Goal: Task Accomplishment & Management: Manage account settings

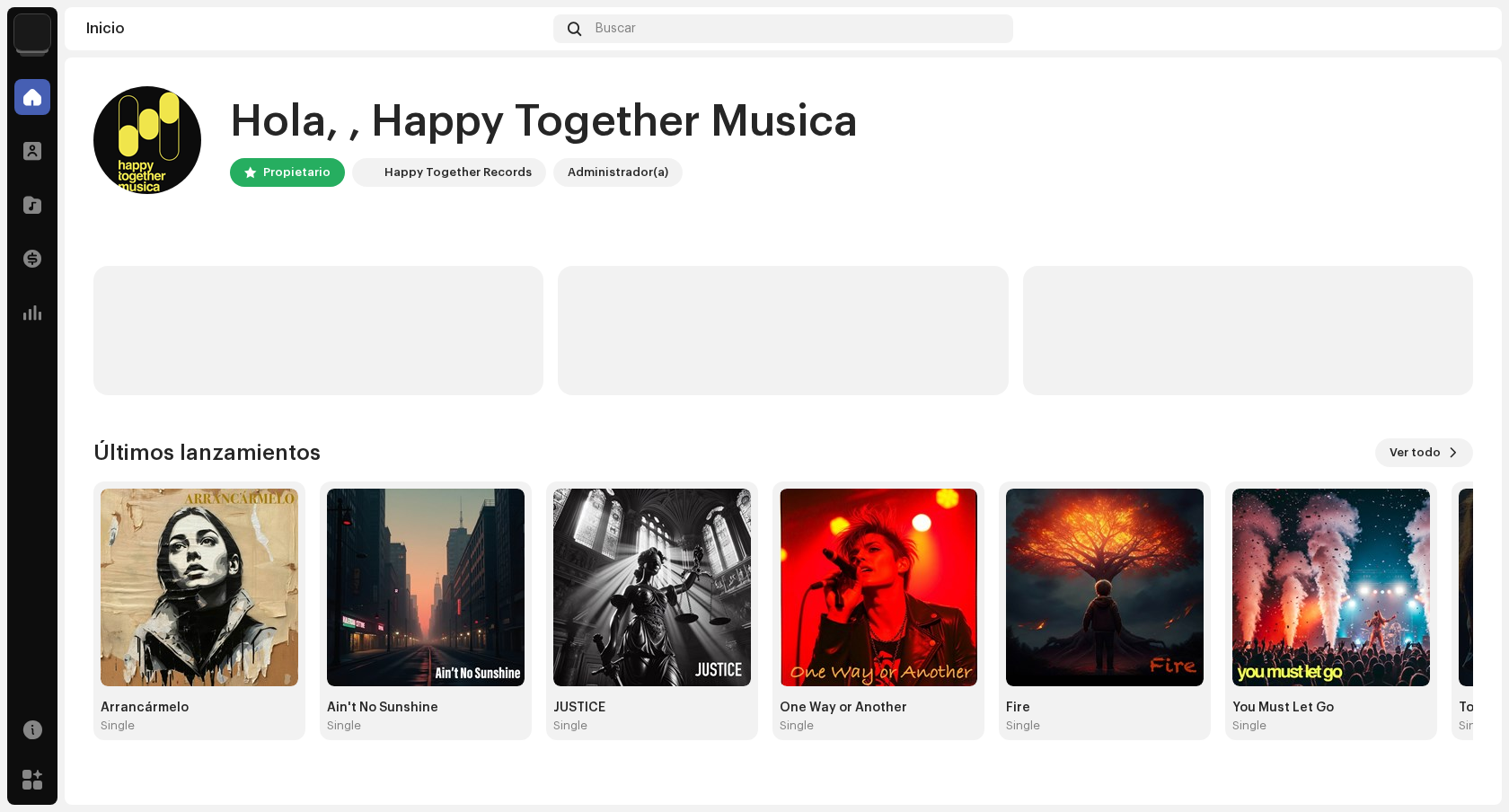
click at [26, 40] on img at bounding box center [32, 32] width 36 height 36
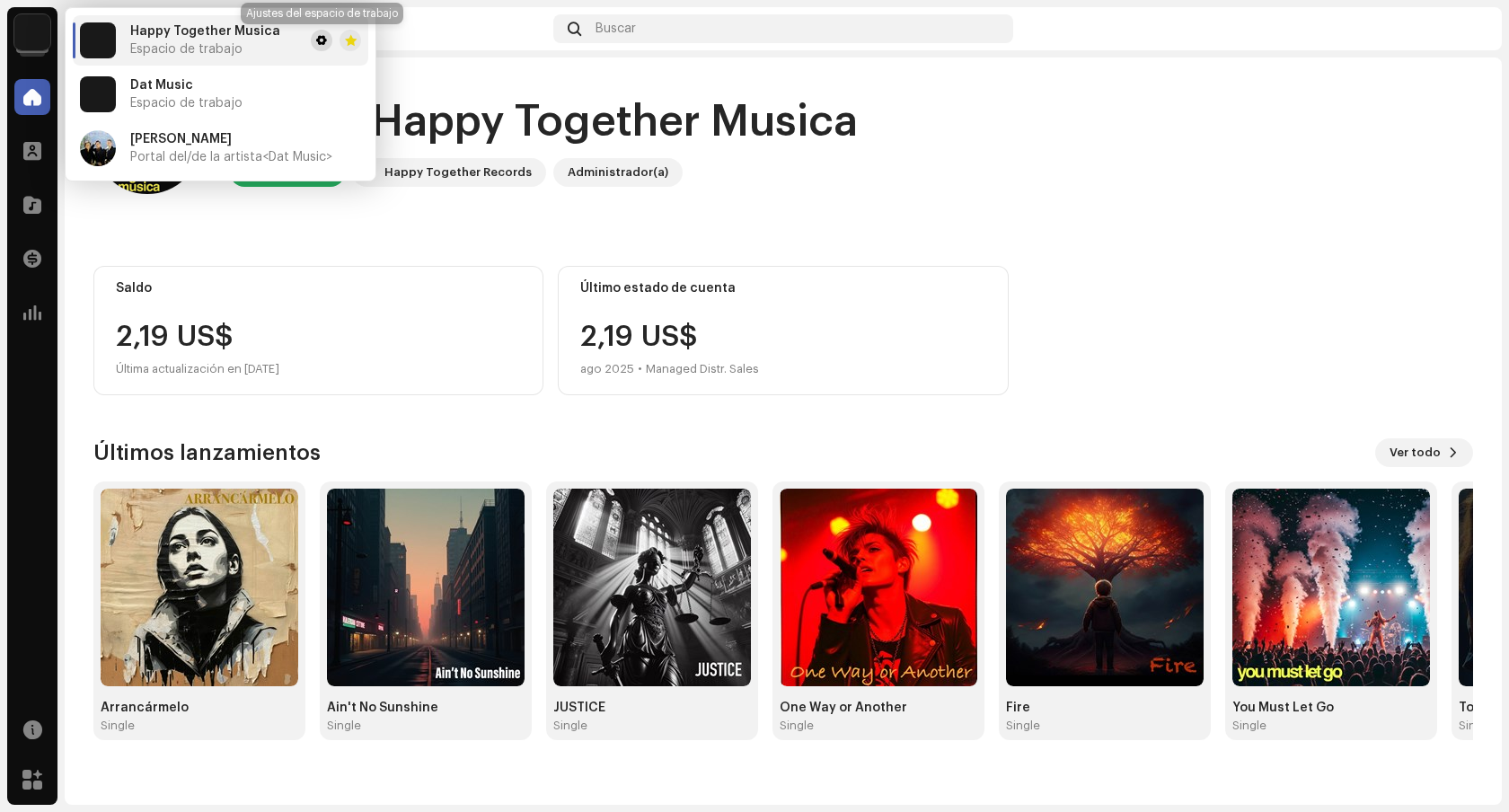
click at [313, 39] on button at bounding box center [322, 40] width 21 height 21
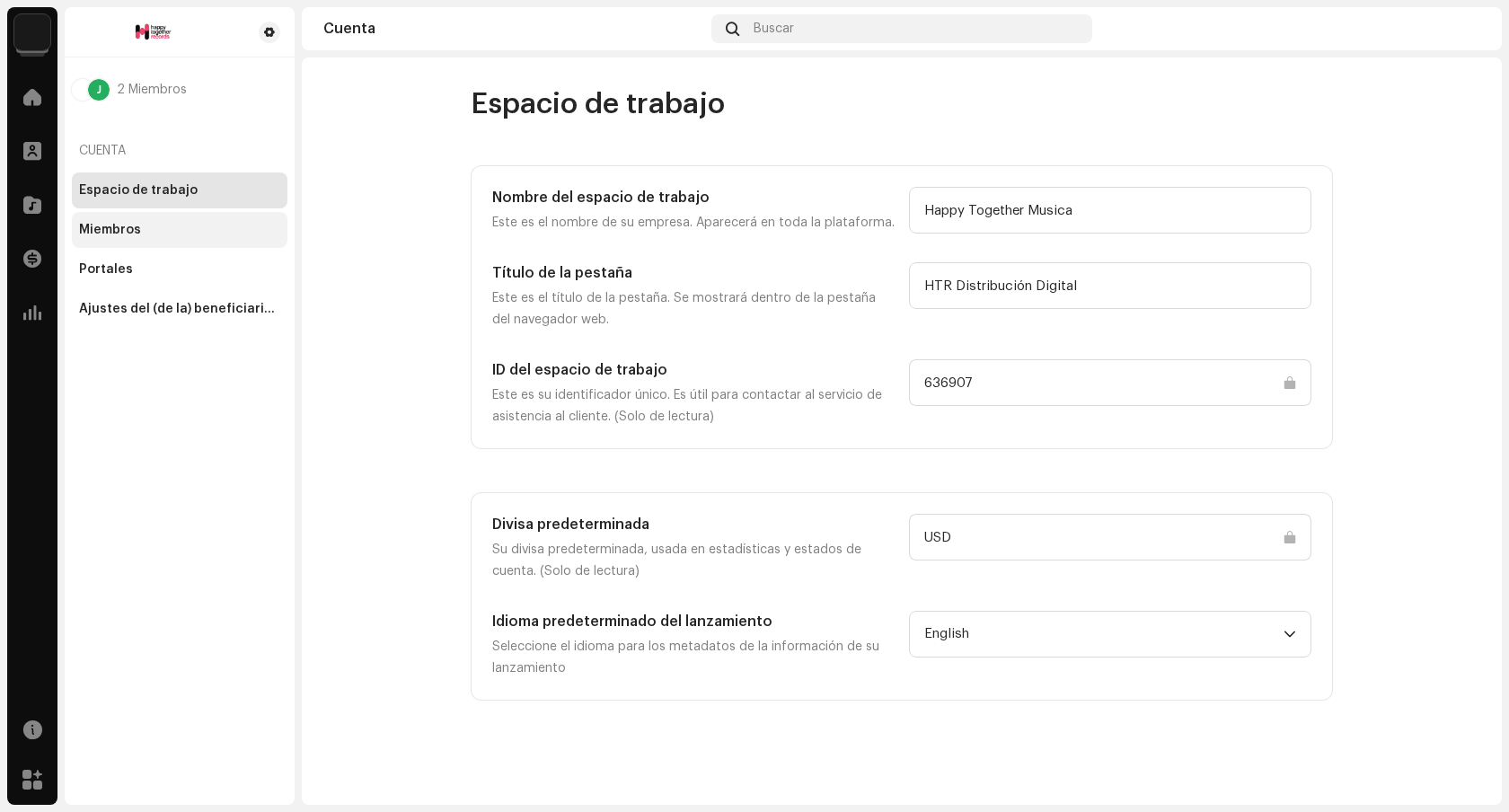
click at [204, 220] on div "Miembros" at bounding box center [179, 229] width 215 height 36
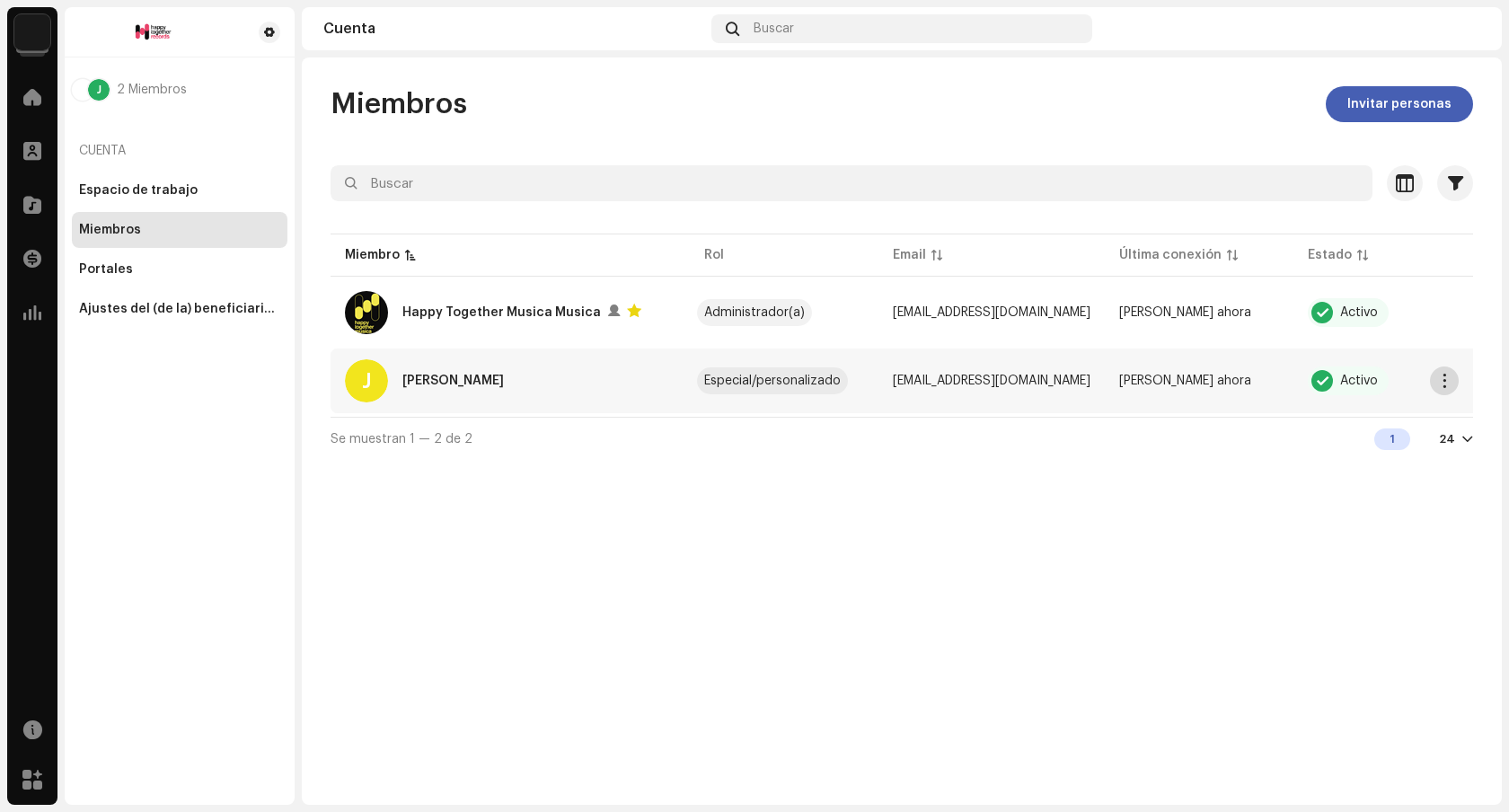
click at [1440, 382] on span "button" at bounding box center [1445, 380] width 14 height 15
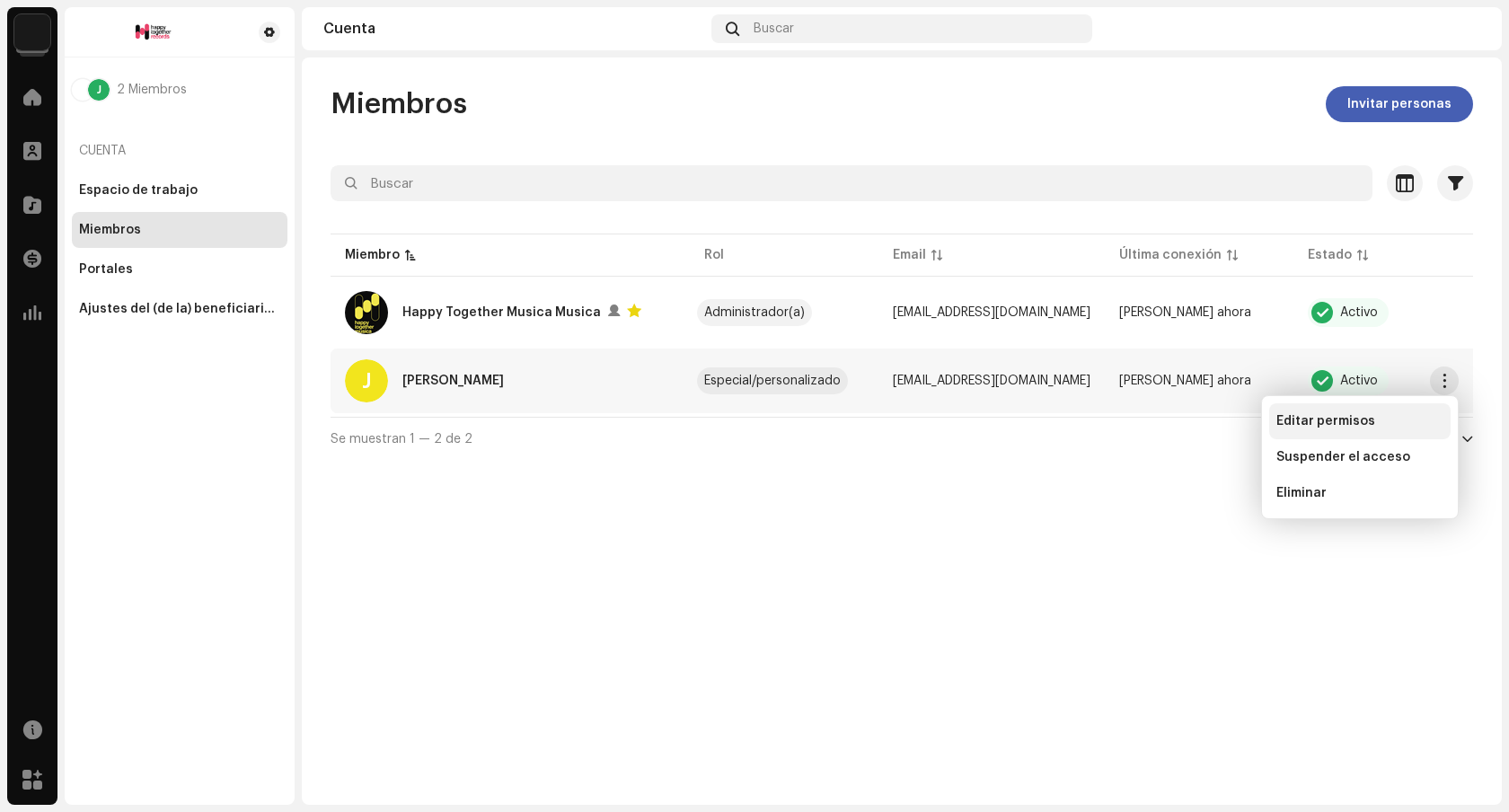
click at [1394, 420] on div "Editar permisos" at bounding box center [1359, 421] width 167 height 15
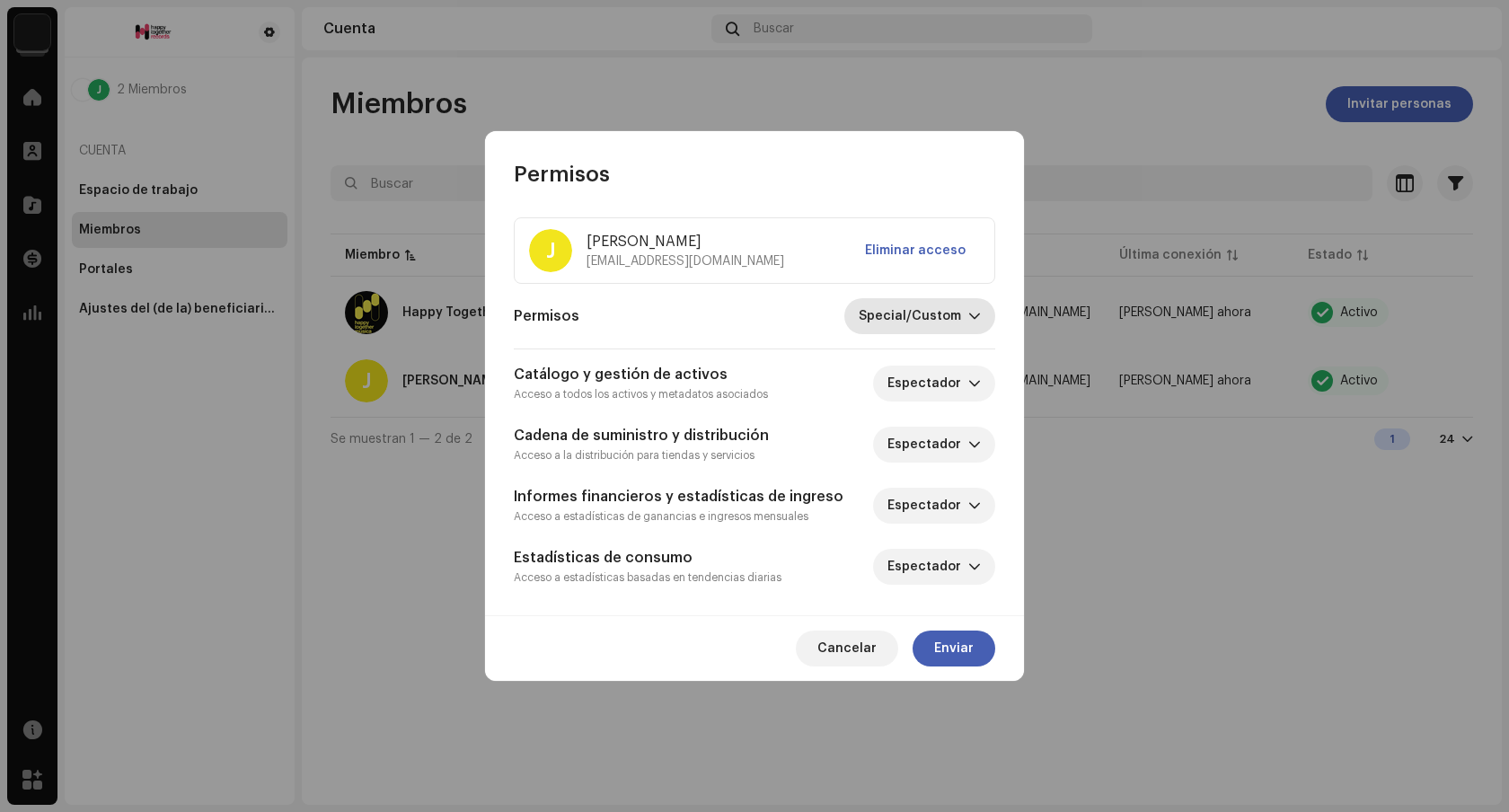
click at [960, 326] on span "Special/Custom" at bounding box center [913, 316] width 109 height 36
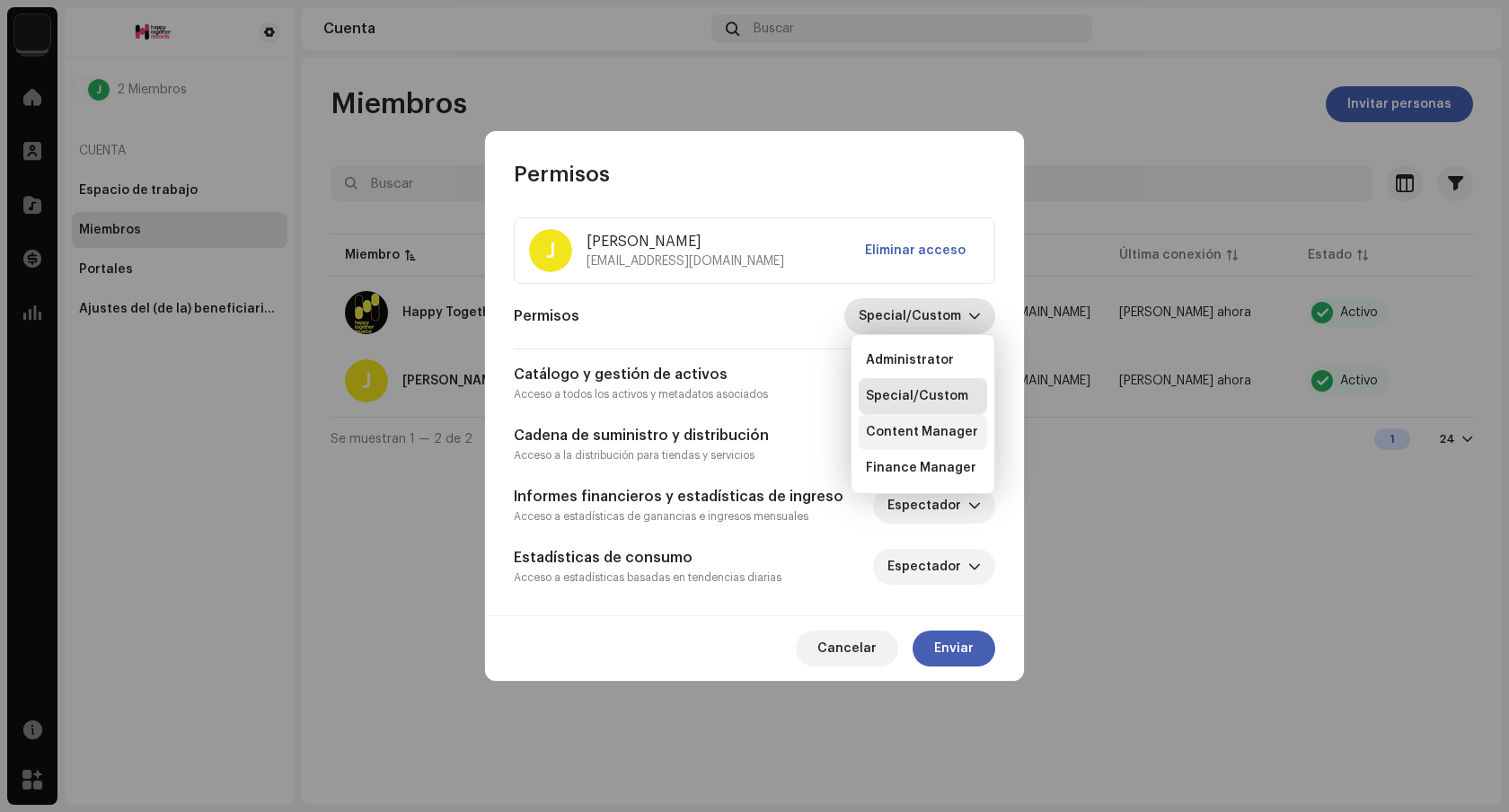
click at [939, 428] on span "Content Manager" at bounding box center [921, 432] width 112 height 18
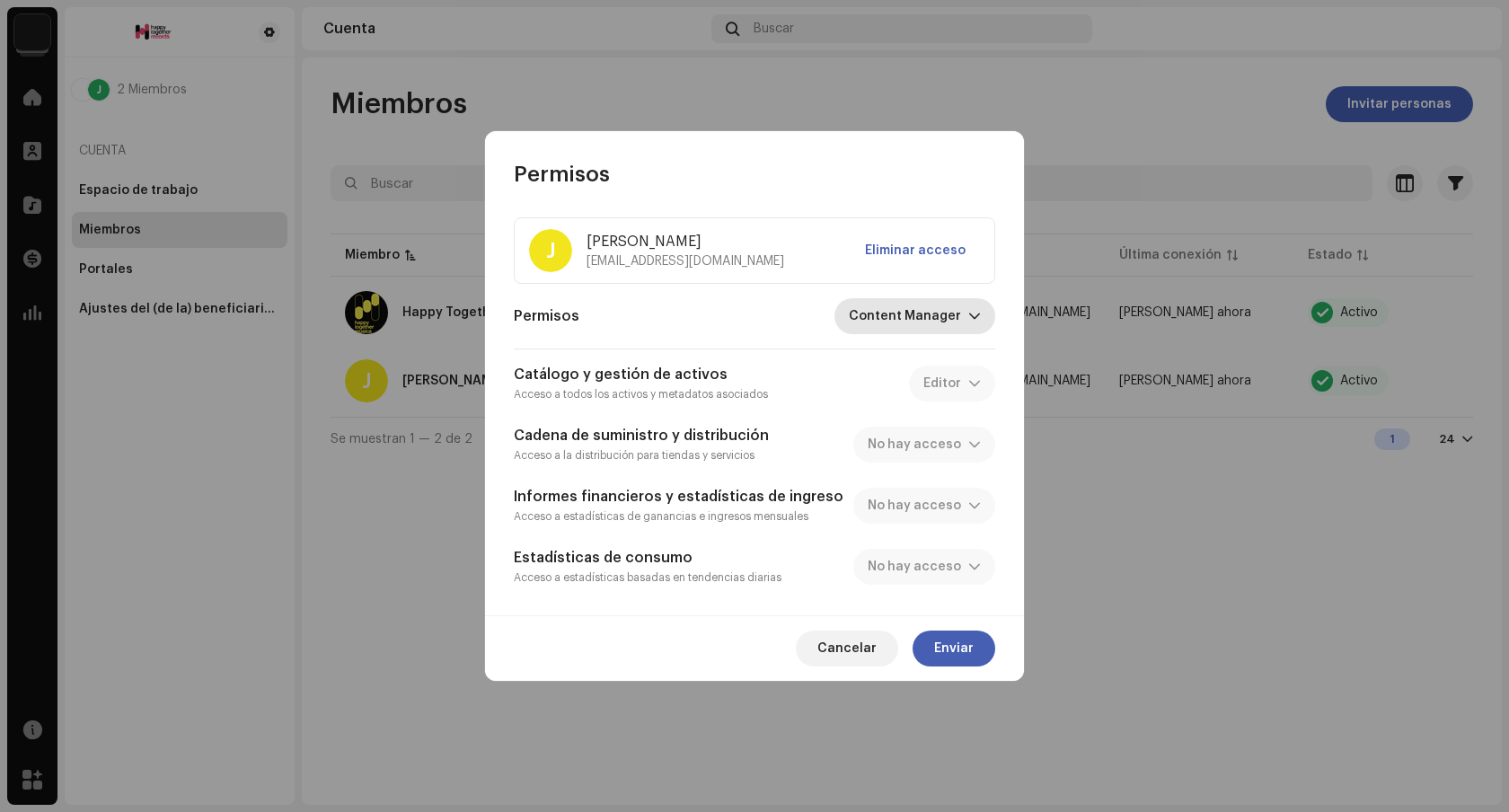
click at [955, 301] on span "Content Manager" at bounding box center [909, 316] width 120 height 36
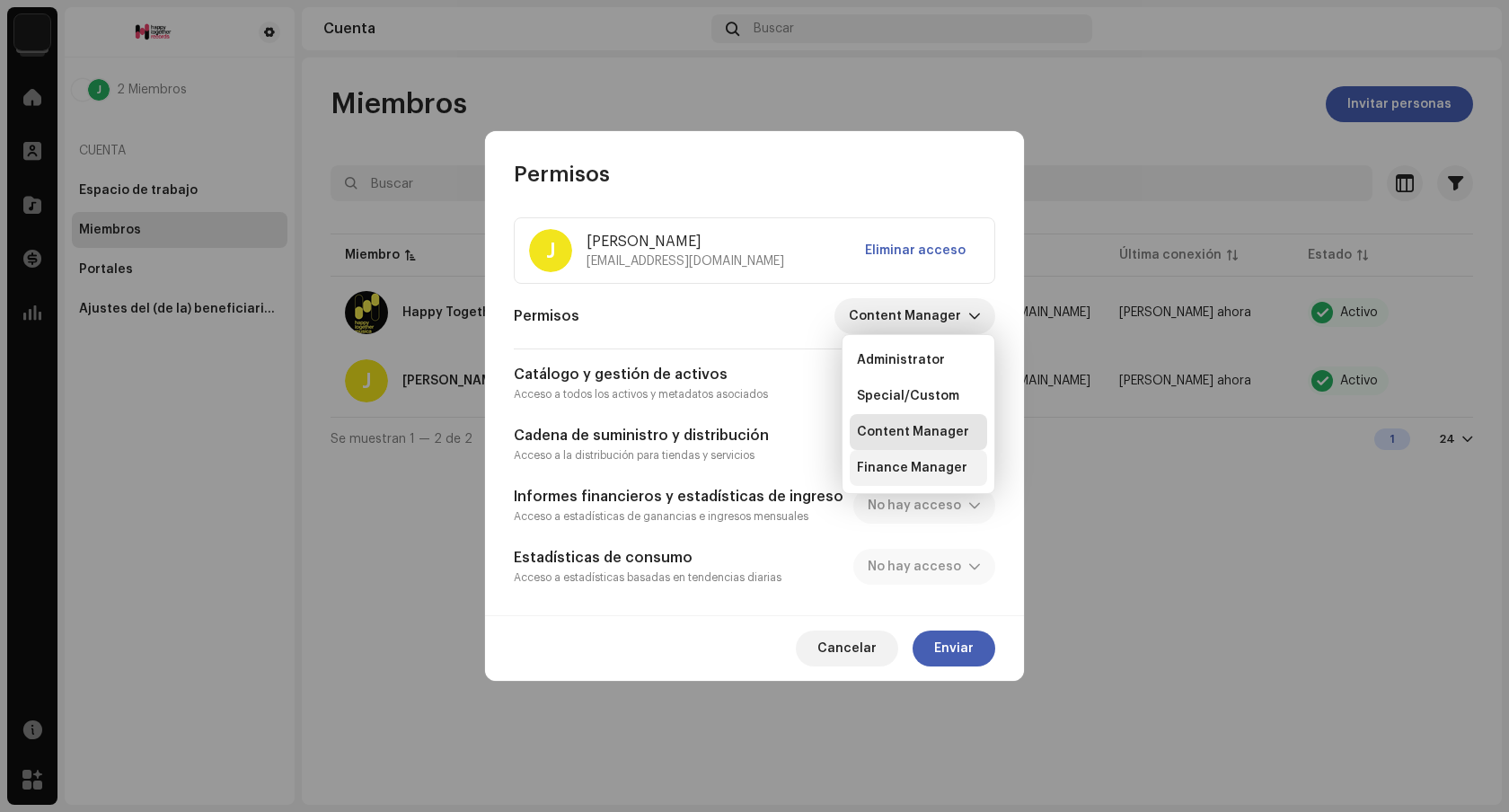
click at [922, 458] on li "Finance Manager" at bounding box center [918, 468] width 137 height 36
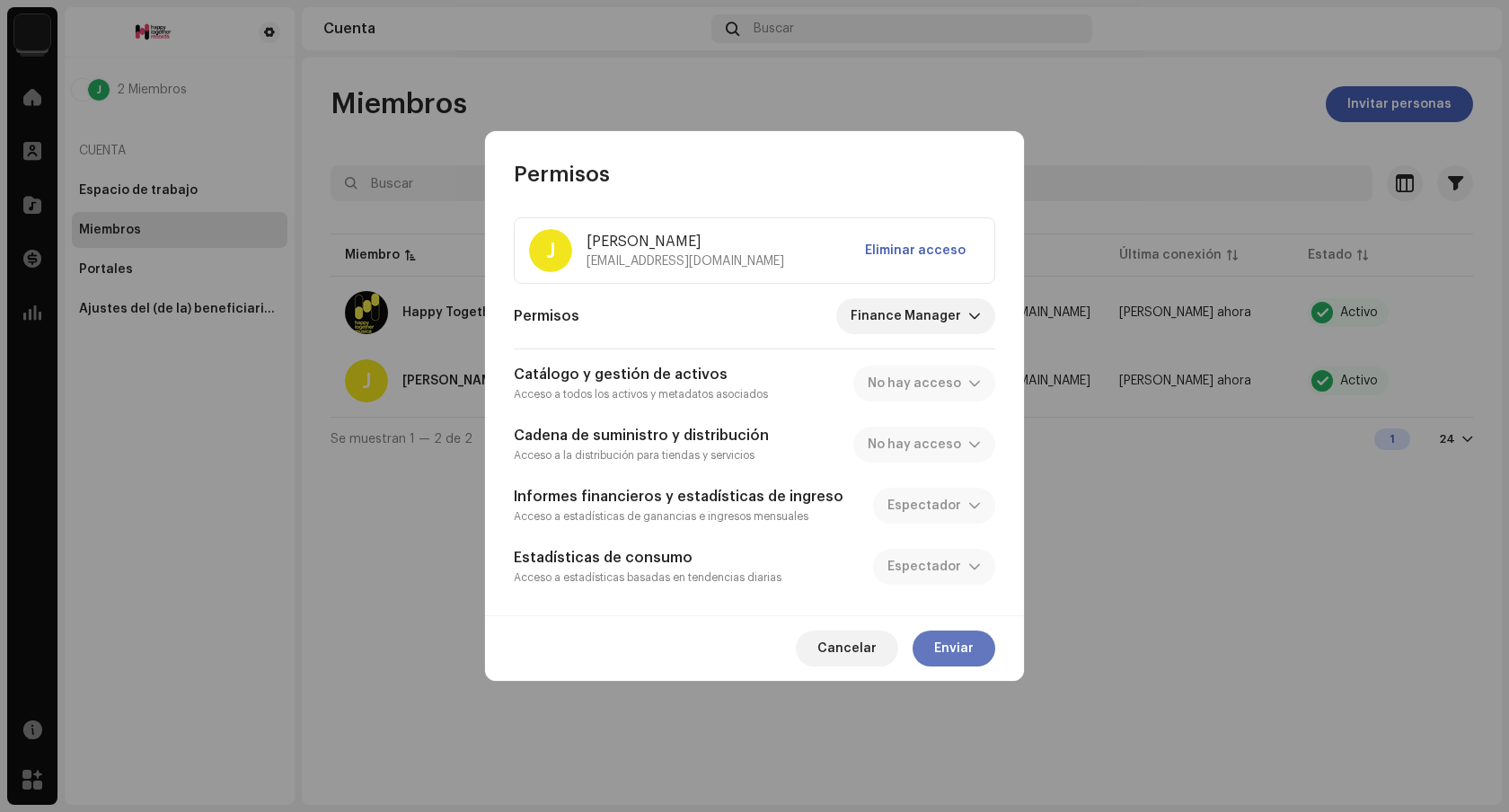
click at [971, 650] on span "Enviar" at bounding box center [953, 648] width 40 height 36
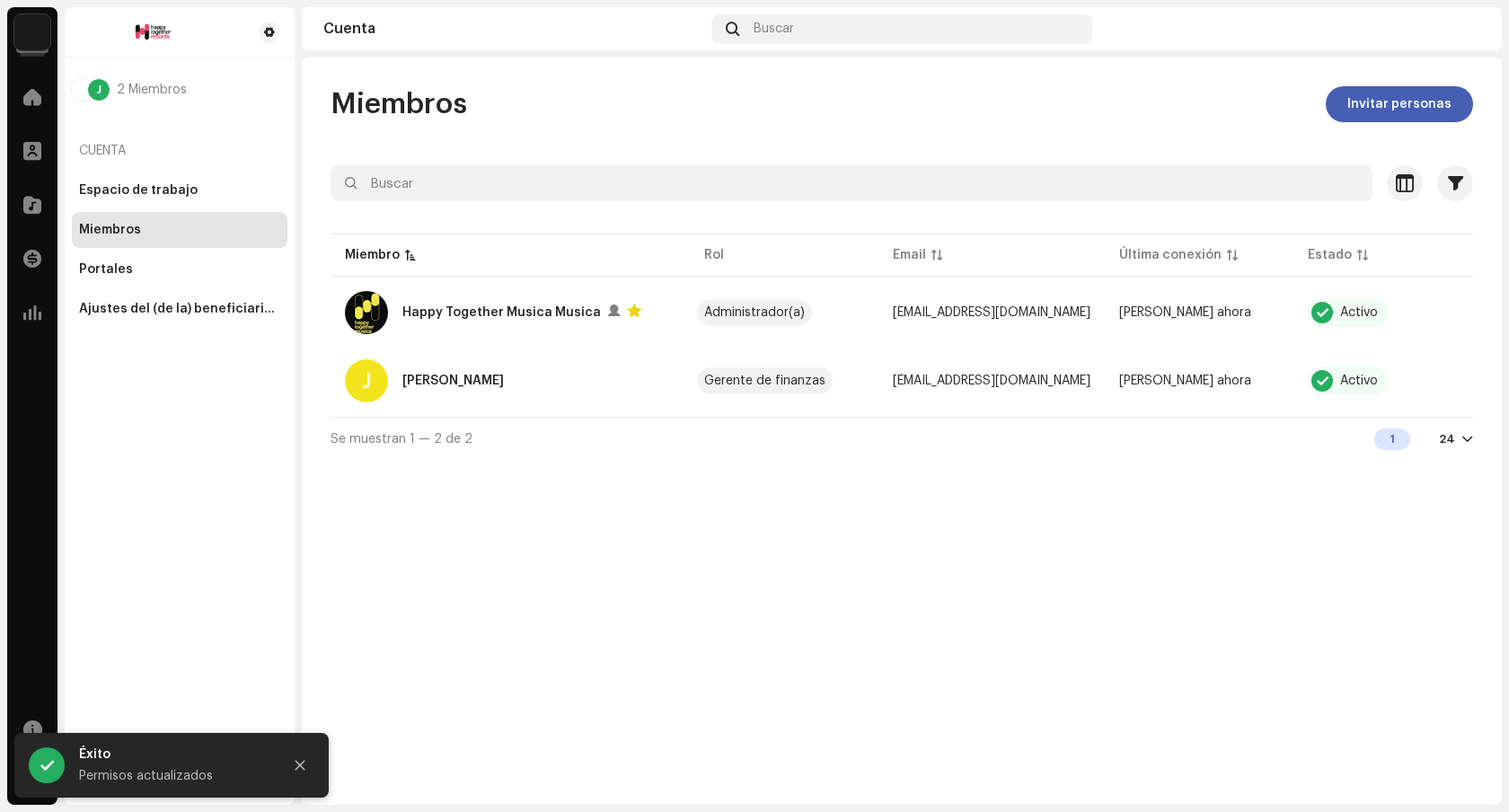
click at [1469, 23] on img at bounding box center [1465, 28] width 28 height 28
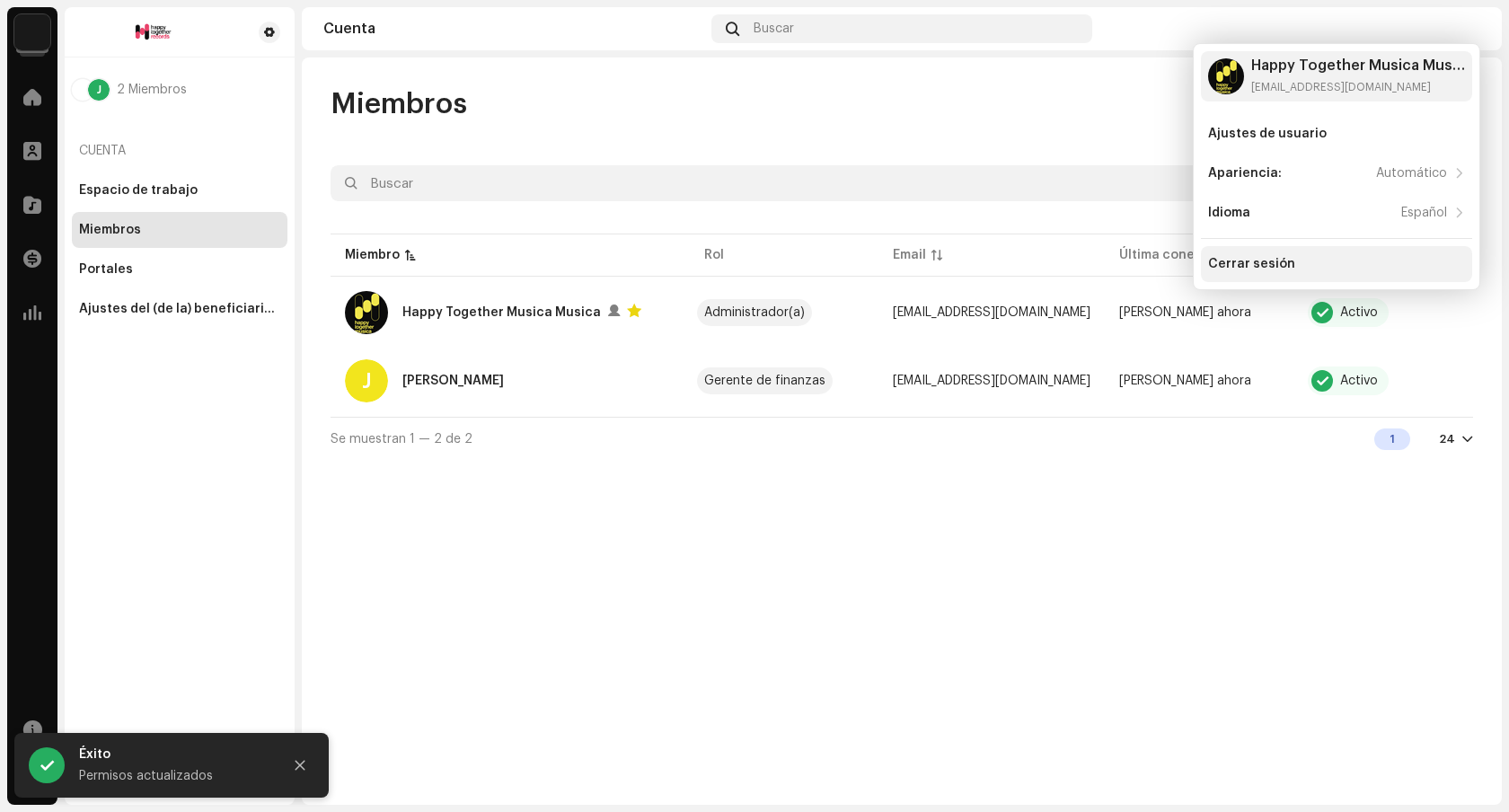
click at [1343, 263] on div "Cerrar sesión" at bounding box center [1336, 264] width 257 height 15
